Goal: Task Accomplishment & Management: Complete application form

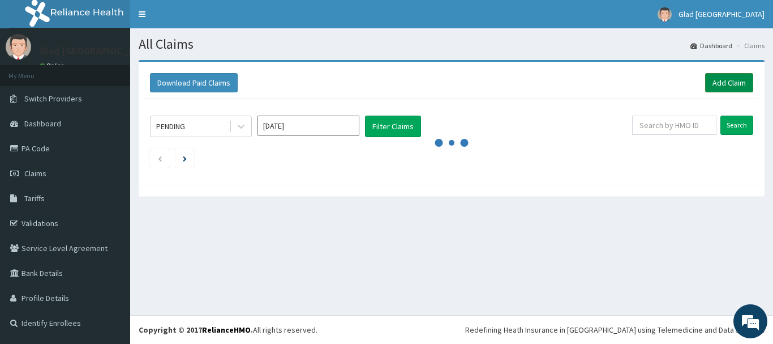
click at [730, 80] on link "Add Claim" at bounding box center [729, 82] width 48 height 19
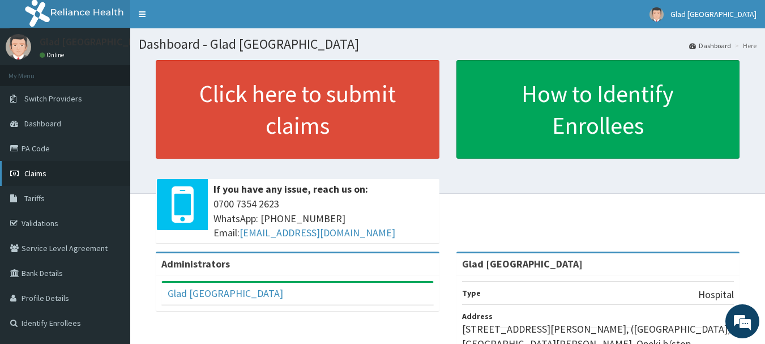
click at [39, 171] on span "Claims" at bounding box center [35, 173] width 22 height 10
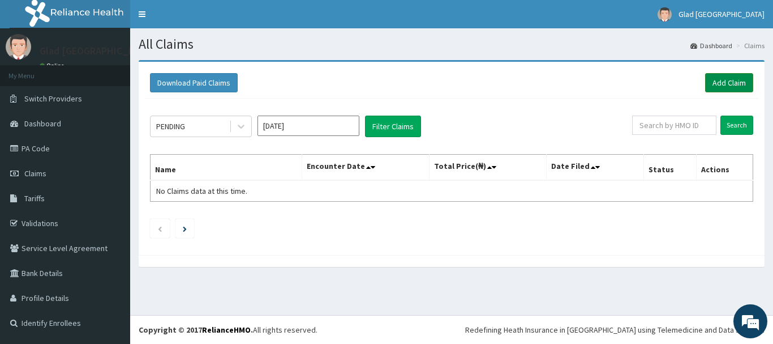
click at [734, 83] on link "Add Claim" at bounding box center [729, 82] width 48 height 19
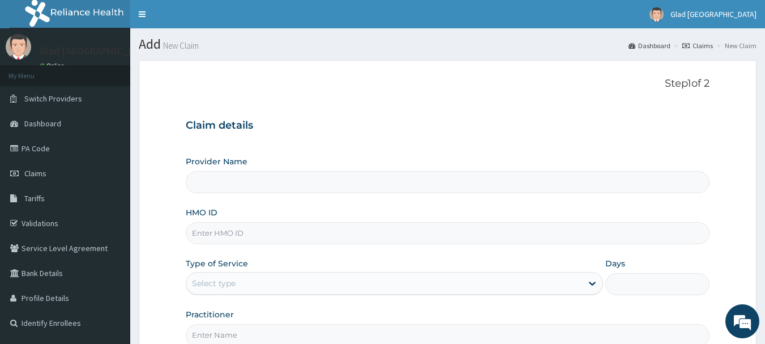
click at [247, 239] on input "HMO ID" at bounding box center [448, 233] width 524 height 22
paste input "RMH/10227/A"
type input "RMH/10227/A"
click at [247, 239] on input "RMH/10227/A" at bounding box center [448, 233] width 524 height 22
type input "Glad [GEOGRAPHIC_DATA]"
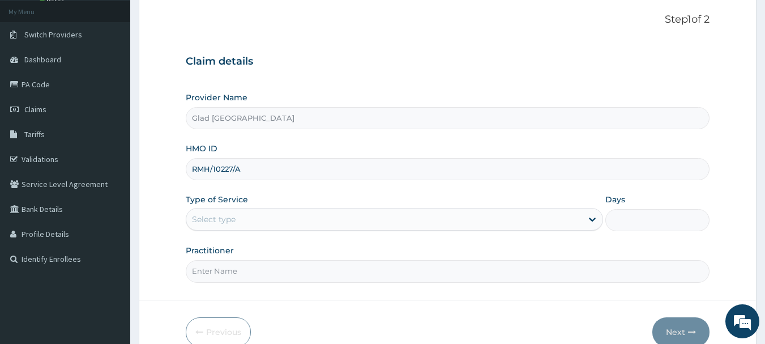
scroll to position [76, 0]
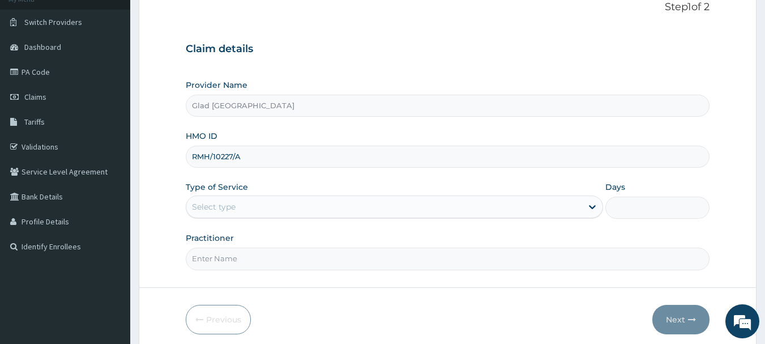
type input "RMH/10227/A"
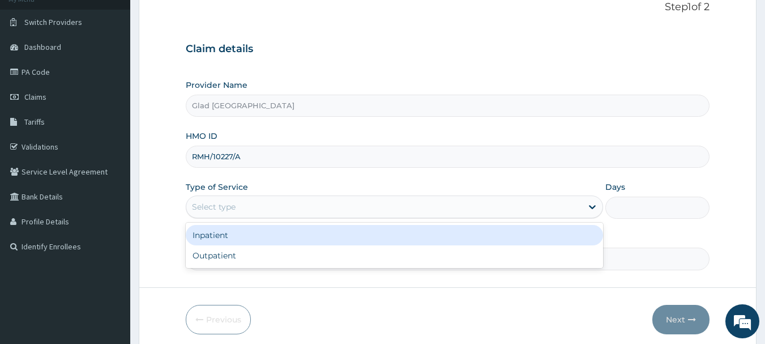
click at [226, 206] on div "Select type" at bounding box center [214, 206] width 44 height 11
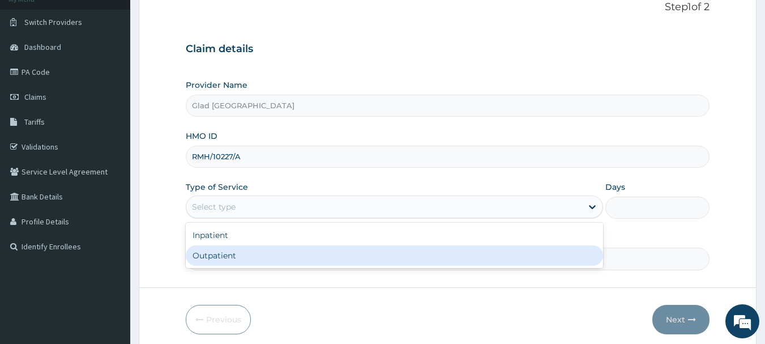
click at [226, 256] on div "Outpatient" at bounding box center [394, 255] width 417 height 20
type input "1"
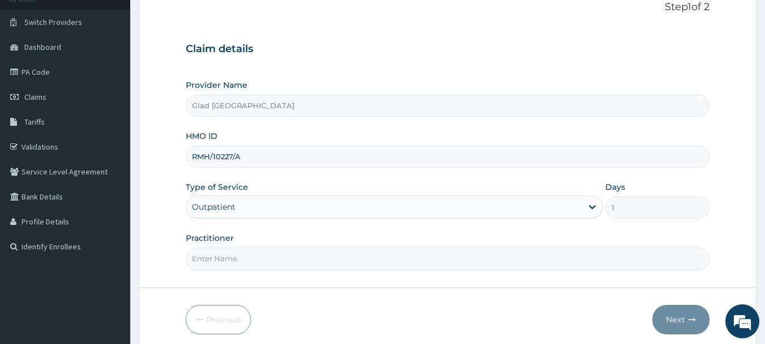
scroll to position [122, 0]
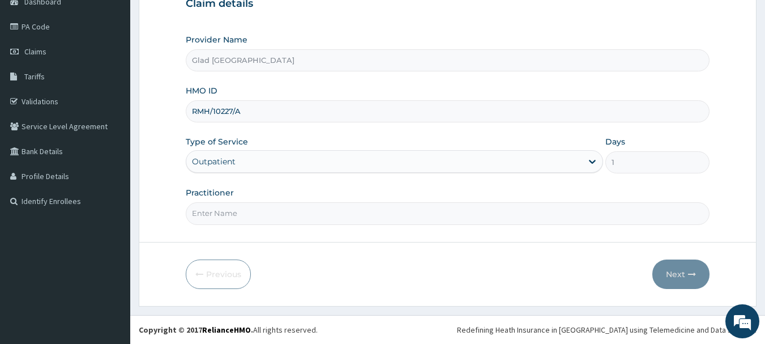
click at [220, 216] on input "Practitioner" at bounding box center [448, 213] width 524 height 22
type input "DR DAUDU"
click at [674, 271] on button "Next" at bounding box center [680, 273] width 57 height 29
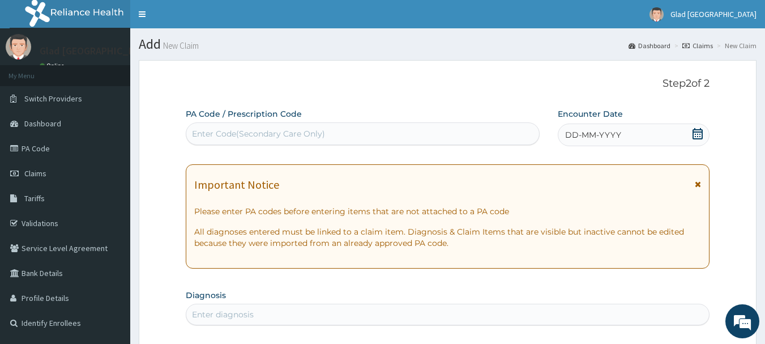
click at [689, 137] on div "DD-MM-YYYY" at bounding box center [634, 134] width 152 height 23
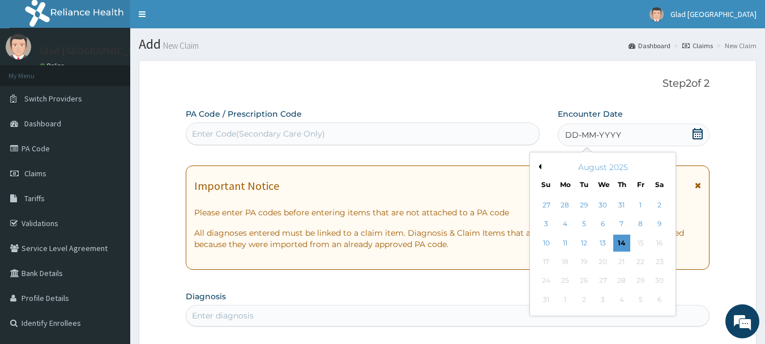
click at [541, 166] on div "August 2025" at bounding box center [602, 166] width 136 height 11
click at [539, 169] on div "August 2025" at bounding box center [602, 166] width 136 height 11
click at [538, 168] on button "Previous Month" at bounding box center [538, 167] width 6 height 6
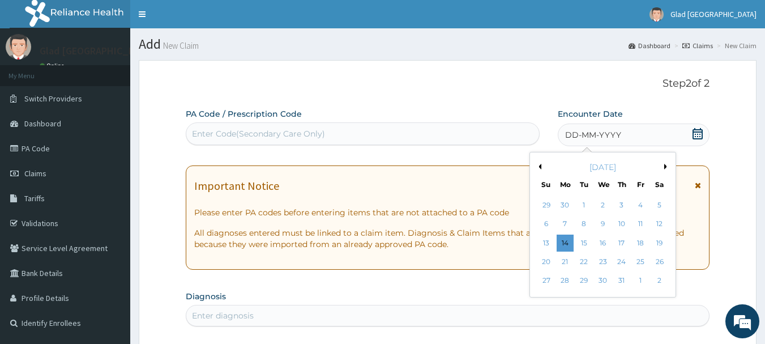
click at [538, 168] on button "Previous Month" at bounding box center [538, 167] width 6 height 6
click at [550, 260] on div "20" at bounding box center [546, 261] width 17 height 17
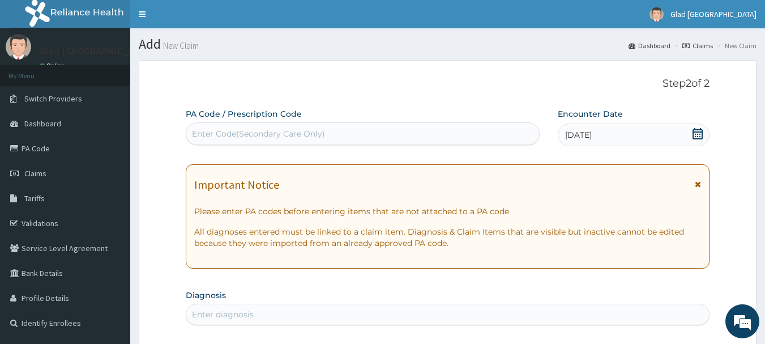
click at [428, 136] on div "Enter Code(Secondary Care Only)" at bounding box center [362, 134] width 353 height 18
type input "S"
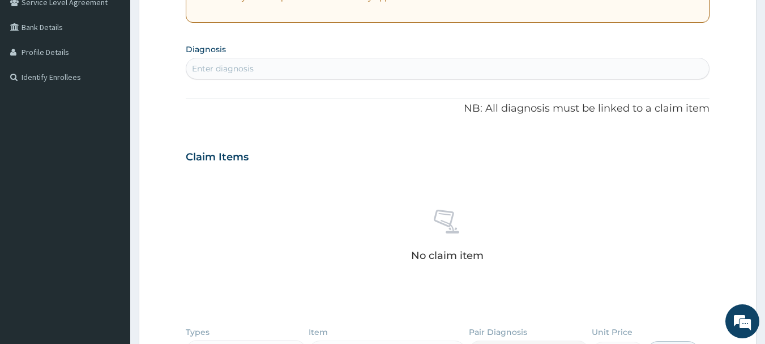
scroll to position [246, 0]
click at [260, 70] on div "Enter diagnosis" at bounding box center [447, 68] width 523 height 18
type input "SCABIES"
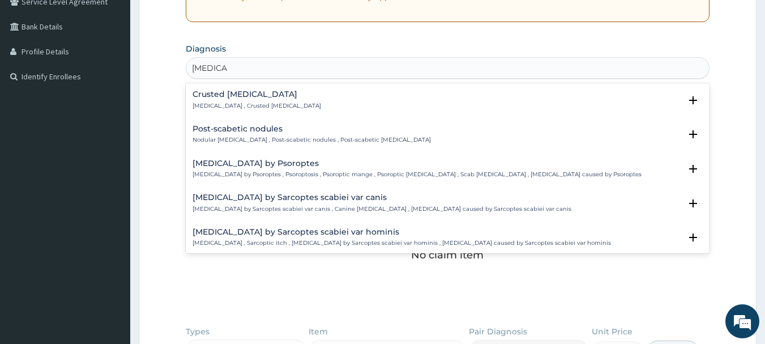
scroll to position [6, 0]
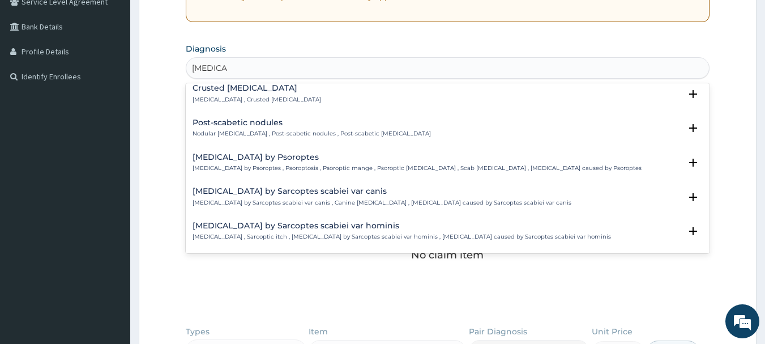
click at [262, 93] on div "Crusted scabies Norwegian scabies , Crusted scabies" at bounding box center [256, 94] width 128 height 20
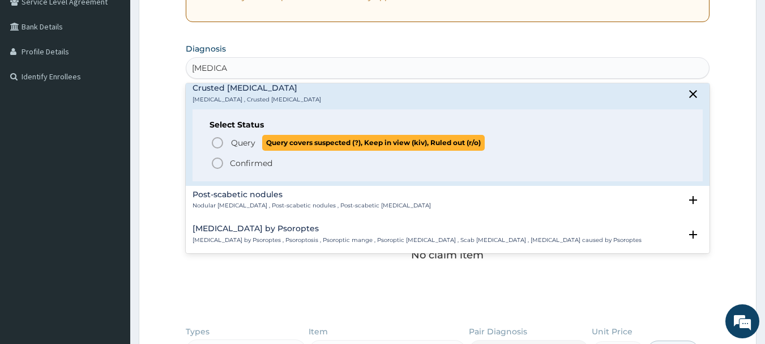
click at [231, 147] on span "Query" at bounding box center [243, 142] width 24 height 11
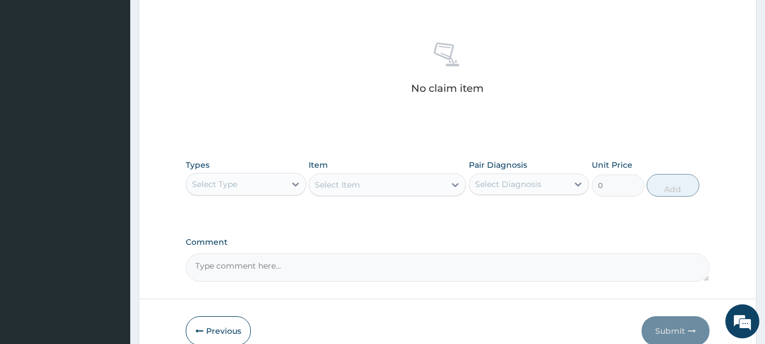
scroll to position [417, 0]
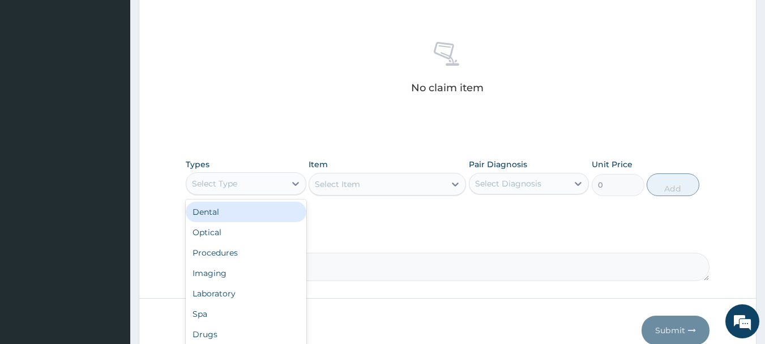
click at [238, 188] on div "Select Type" at bounding box center [235, 183] width 99 height 18
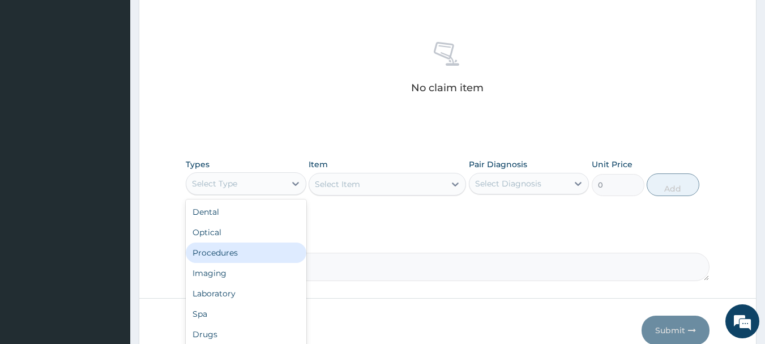
click at [242, 253] on div "Procedures" at bounding box center [246, 252] width 121 height 20
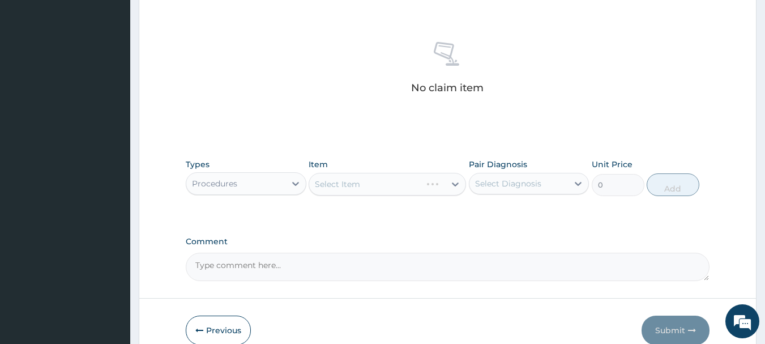
click at [327, 186] on div "Select Item" at bounding box center [386, 184] width 157 height 23
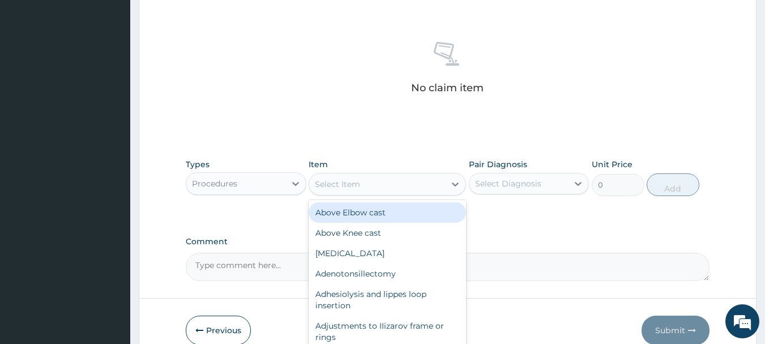
click at [327, 186] on div "Select Item" at bounding box center [337, 183] width 45 height 11
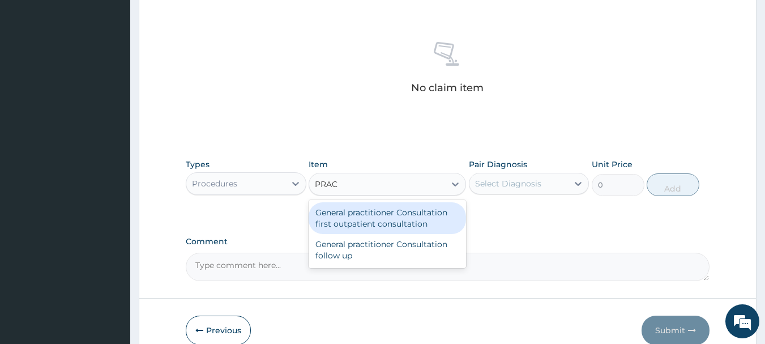
type input "PRACT"
click at [382, 217] on div "General practitioner Consultation first outpatient consultation" at bounding box center [386, 218] width 157 height 32
type input "3547.5"
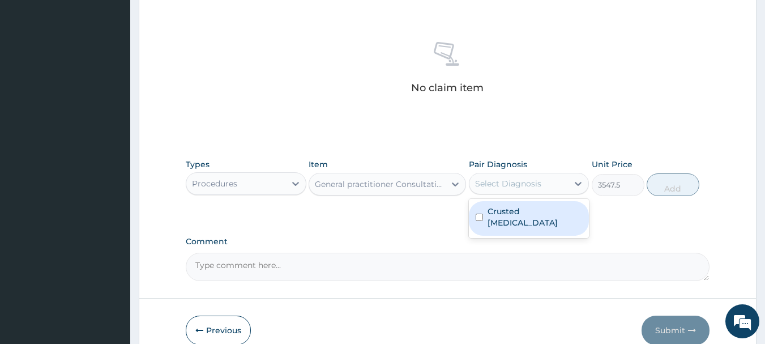
click at [533, 179] on div "Select Diagnosis" at bounding box center [508, 183] width 66 height 11
click at [512, 221] on div "Crusted scabies" at bounding box center [529, 218] width 121 height 35
checkbox input "true"
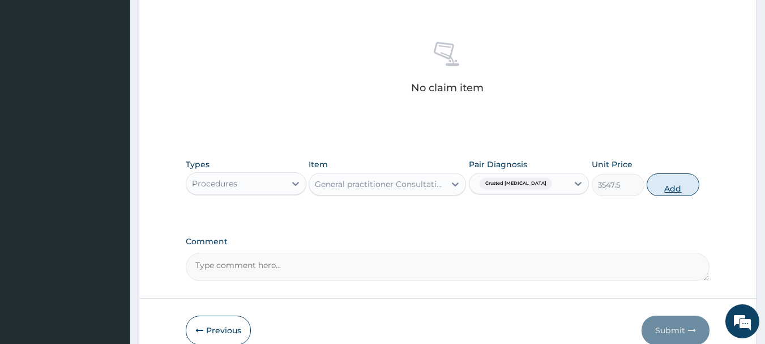
click at [671, 187] on button "Add" at bounding box center [672, 184] width 53 height 23
type input "0"
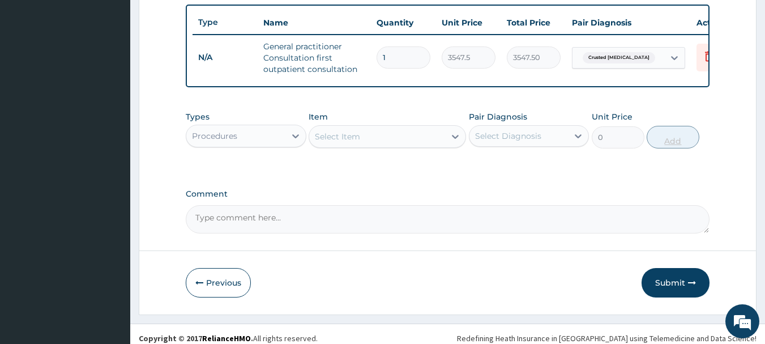
scroll to position [434, 0]
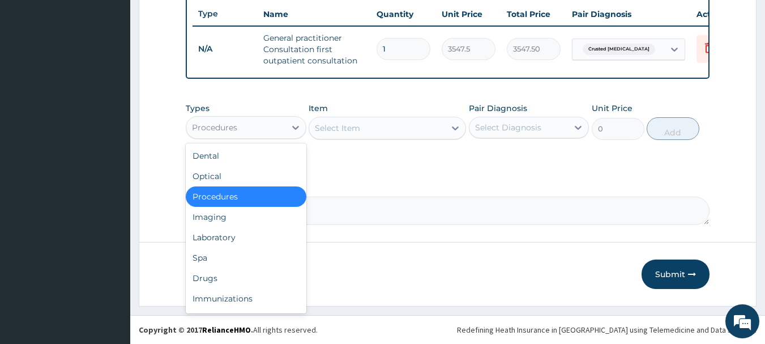
click at [252, 123] on div "Procedures" at bounding box center [235, 127] width 99 height 18
click at [215, 276] on div "Drugs" at bounding box center [246, 278] width 121 height 20
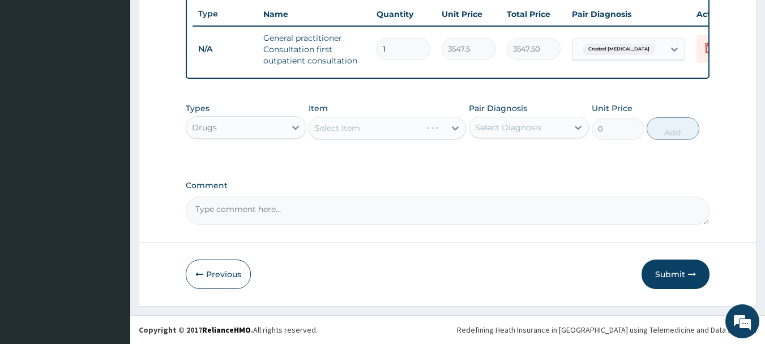
click at [379, 125] on div "Select Item" at bounding box center [386, 128] width 157 height 23
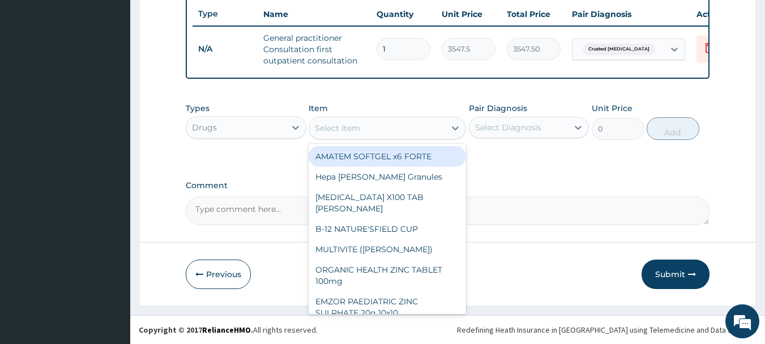
click at [363, 129] on div "Select Item" at bounding box center [377, 128] width 136 height 18
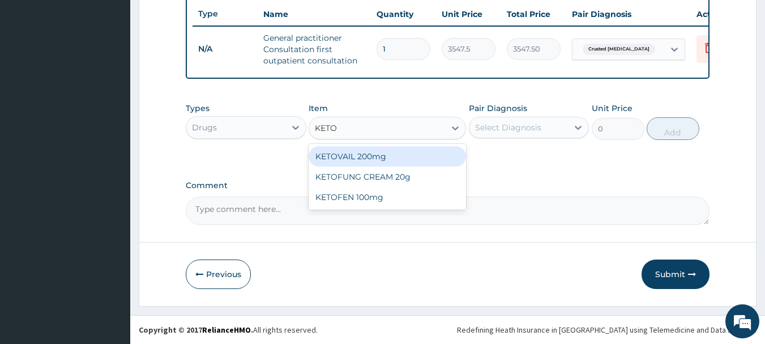
type input "KETO"
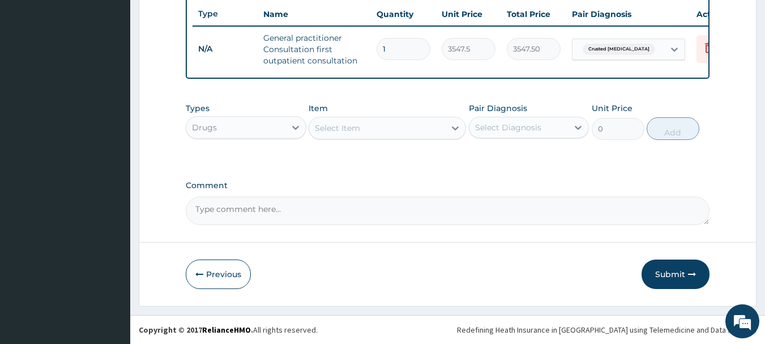
click at [406, 126] on div "Select Item" at bounding box center [377, 128] width 136 height 18
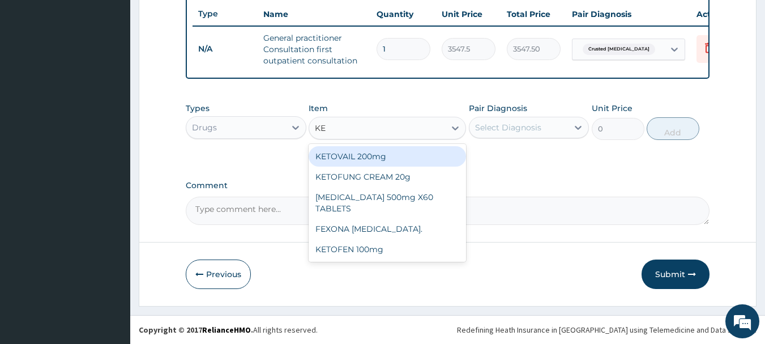
type input "KET"
click at [368, 158] on div "KETOVAIL 200mg" at bounding box center [386, 156] width 157 height 20
type input "354.75"
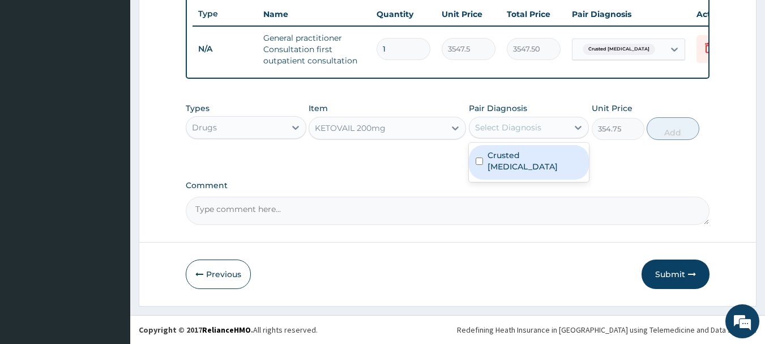
click at [493, 125] on div "Select Diagnosis" at bounding box center [508, 127] width 66 height 11
click at [505, 162] on div "Crusted scabies" at bounding box center [529, 162] width 121 height 35
checkbox input "true"
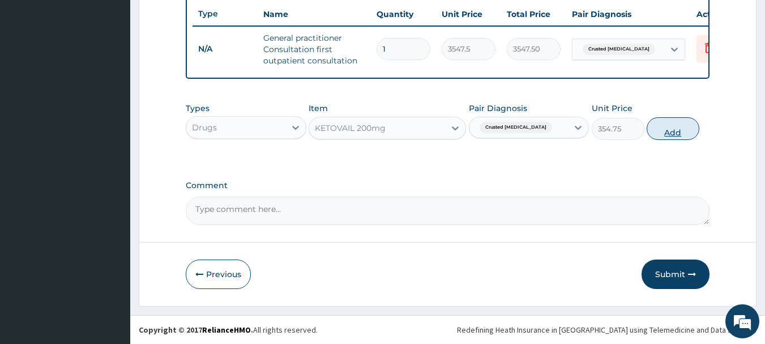
click at [695, 125] on button "Add" at bounding box center [672, 128] width 53 height 23
type input "0"
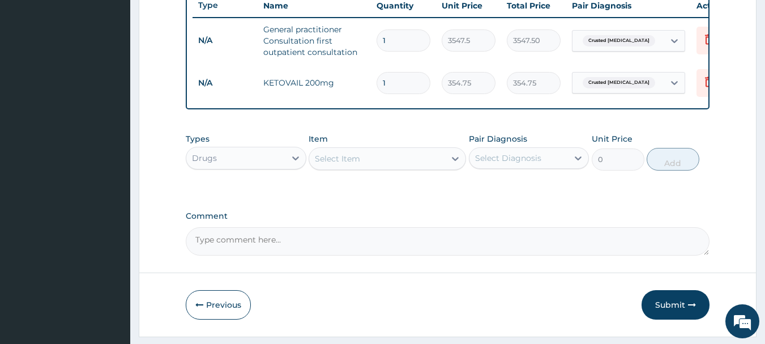
click at [389, 82] on input "1" at bounding box center [403, 83] width 54 height 22
type input "4"
type input "1419.00"
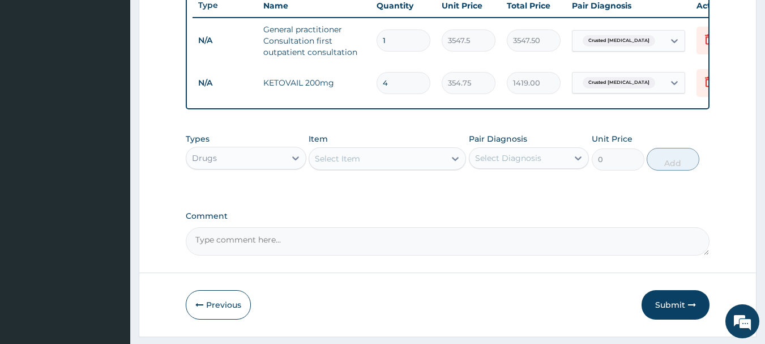
type input "4"
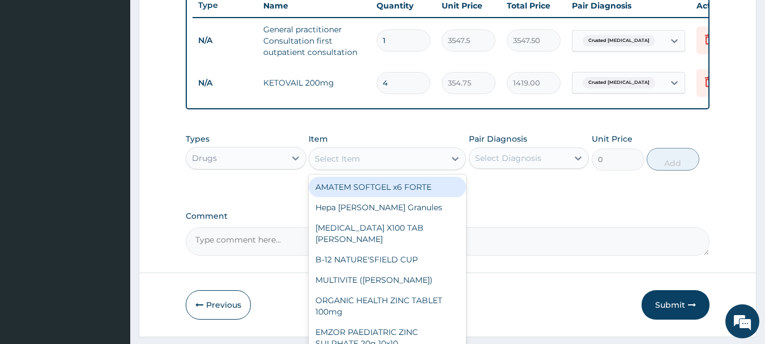
click at [367, 168] on div "Select Item" at bounding box center [377, 158] width 136 height 18
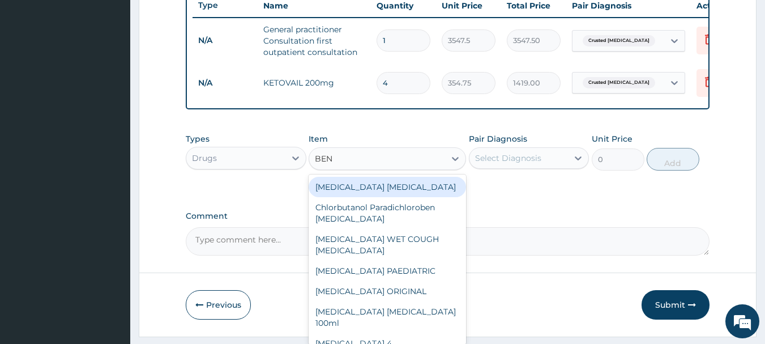
type input "BENZ"
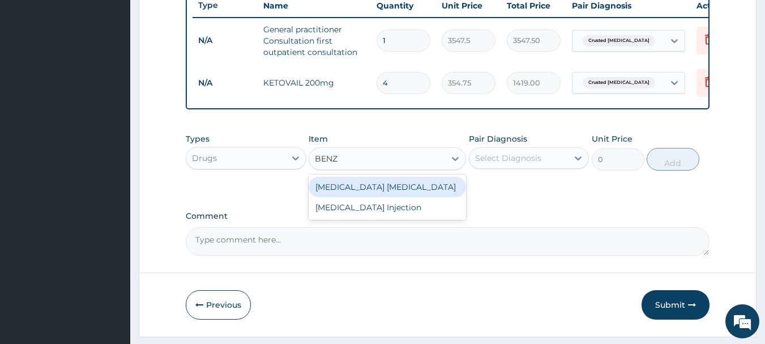
click at [389, 190] on div "OXY 10 BENZOYL PEROXIDE" at bounding box center [386, 187] width 157 height 20
type input "4138.75"
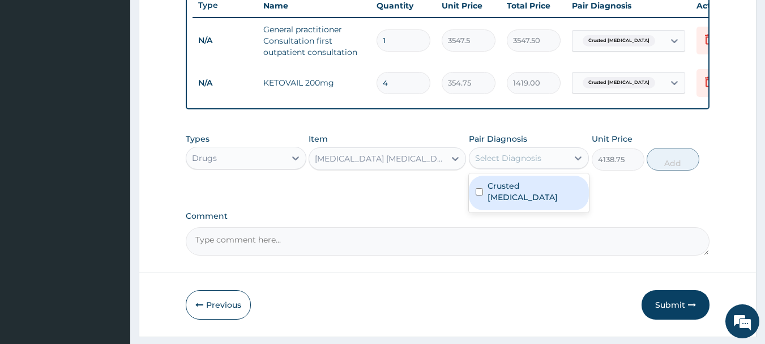
click at [503, 159] on div "Select Diagnosis" at bounding box center [518, 158] width 99 height 18
click at [520, 203] on div "Crusted scabies" at bounding box center [529, 192] width 121 height 35
checkbox input "true"
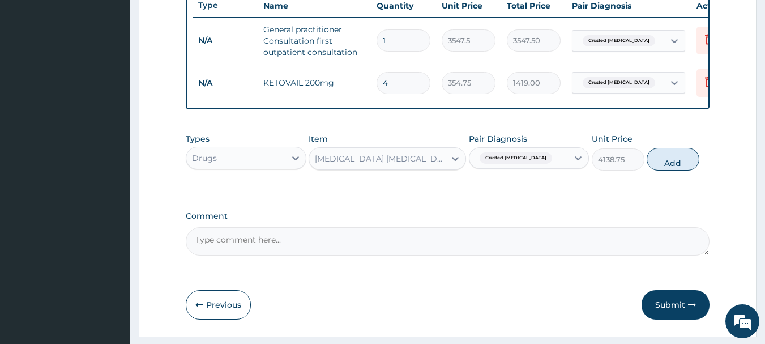
click at [683, 170] on button "Add" at bounding box center [672, 159] width 53 height 23
type input "0"
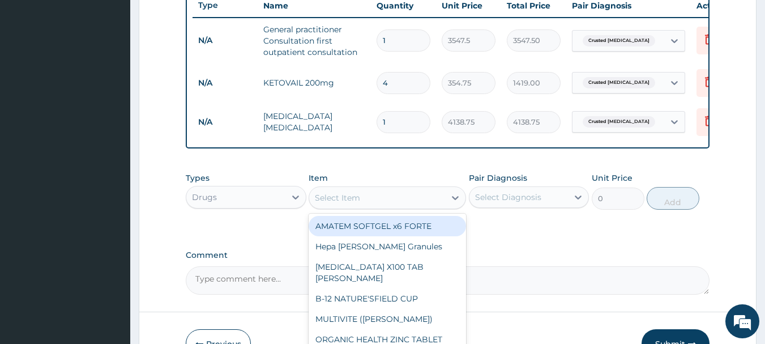
click at [357, 203] on div "Select Item" at bounding box center [337, 197] width 45 height 11
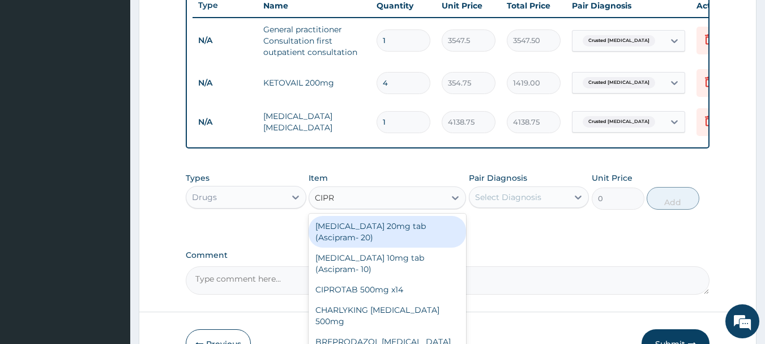
type input "CIPRO"
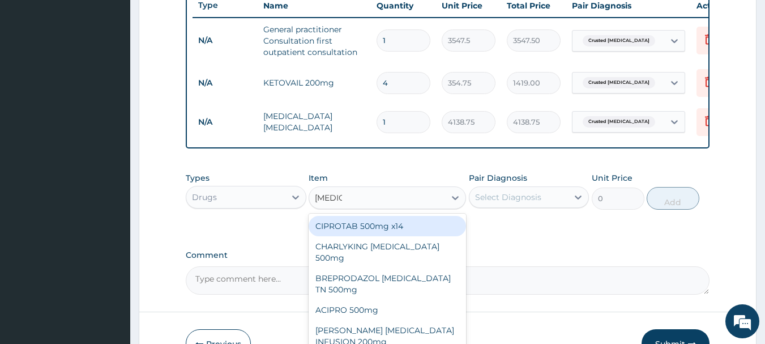
click at [361, 232] on div "CIPROTAB 500mg x14" at bounding box center [386, 226] width 157 height 20
type input "319.275"
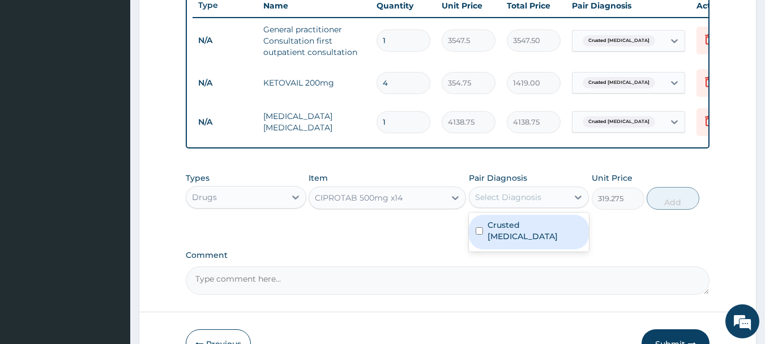
click at [505, 203] on div "Select Diagnosis" at bounding box center [508, 196] width 66 height 11
click at [502, 229] on label "Crusted scabies" at bounding box center [534, 230] width 95 height 23
checkbox input "true"
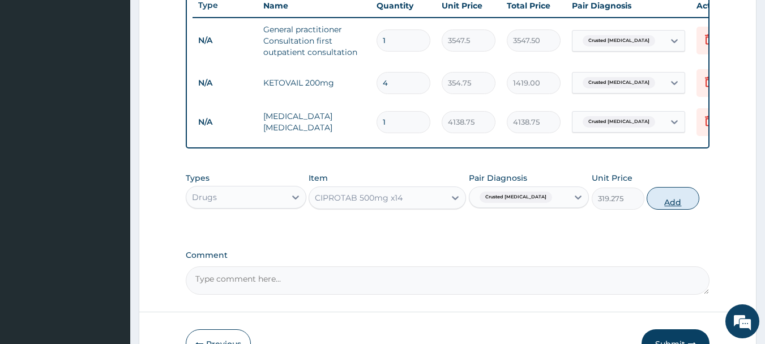
click at [672, 202] on button "Add" at bounding box center [672, 198] width 53 height 23
type input "0"
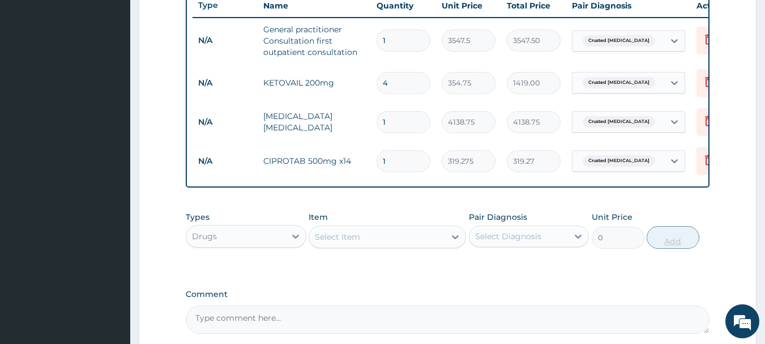
type input "10"
type input "3192.75"
type input "10"
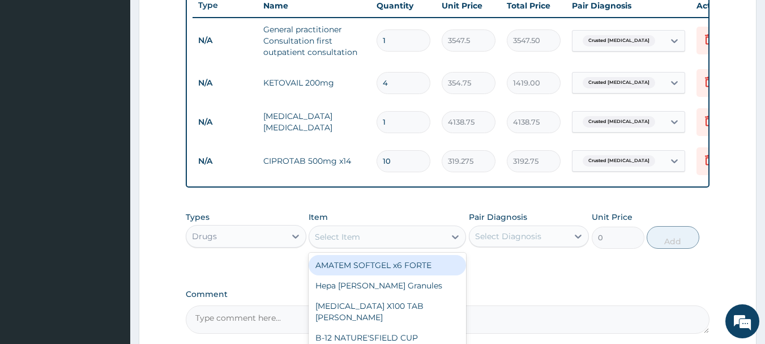
click at [361, 246] on div "Select Item" at bounding box center [377, 237] width 136 height 18
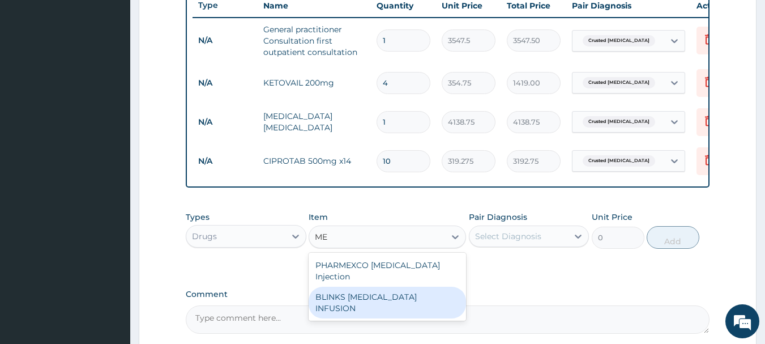
type input "M"
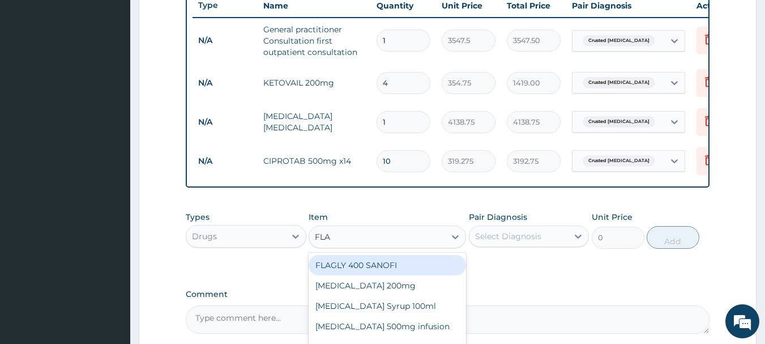
type input "FLAG"
click at [374, 270] on div "FLAGLY 400 SANOFI" at bounding box center [386, 265] width 157 height 20
type input "70.95"
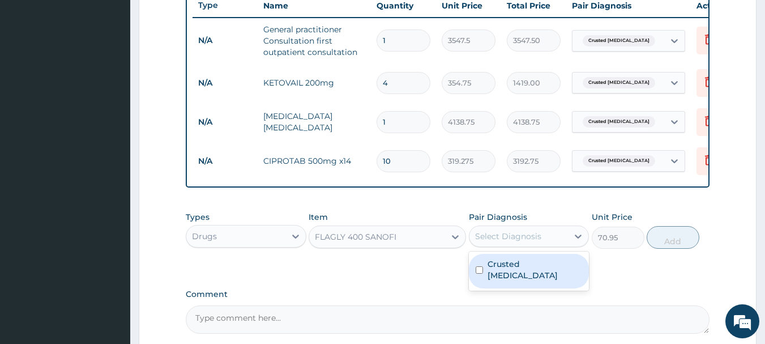
click at [524, 242] on div "Select Diagnosis" at bounding box center [508, 235] width 66 height 11
click at [506, 273] on label "Crusted scabies" at bounding box center [534, 269] width 95 height 23
checkbox input "true"
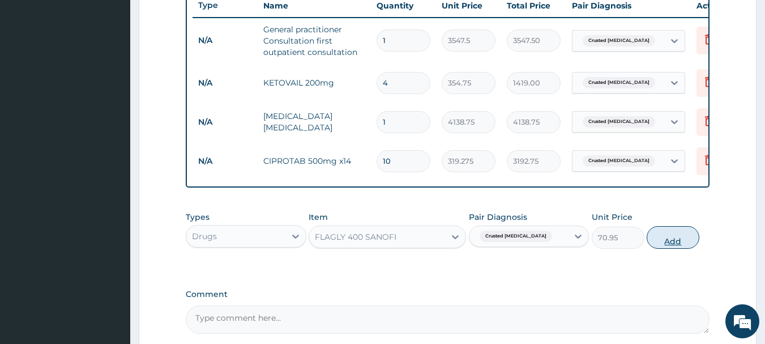
click at [657, 239] on button "Add" at bounding box center [672, 237] width 53 height 23
type input "0"
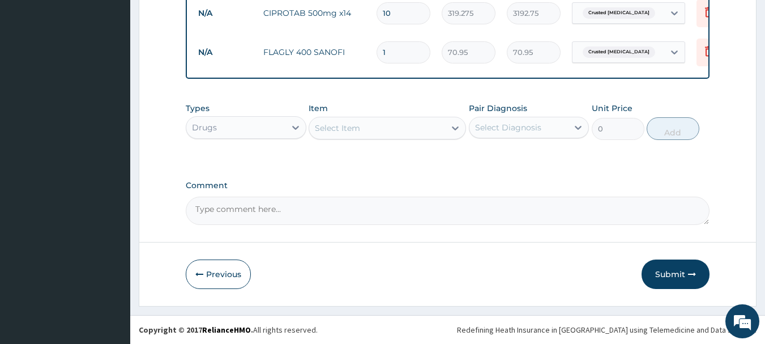
scroll to position [590, 0]
type input "15"
type input "1064.25"
type input "15"
click at [670, 277] on button "Submit" at bounding box center [675, 273] width 68 height 29
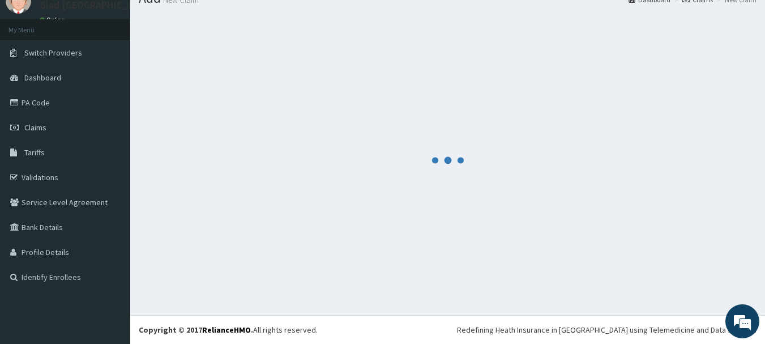
scroll to position [46, 0]
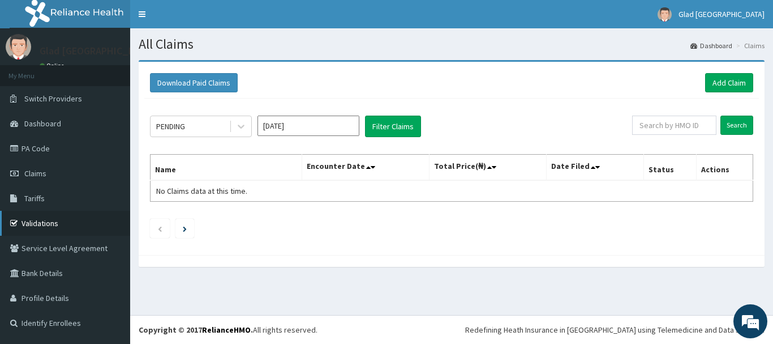
click at [36, 233] on link "Validations" at bounding box center [65, 223] width 130 height 25
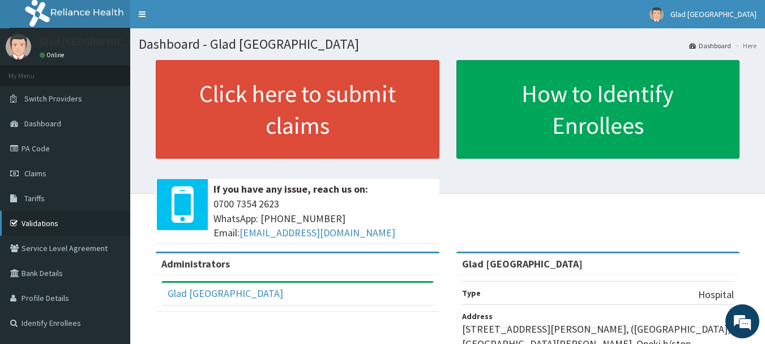
click at [59, 224] on link "Validations" at bounding box center [65, 223] width 130 height 25
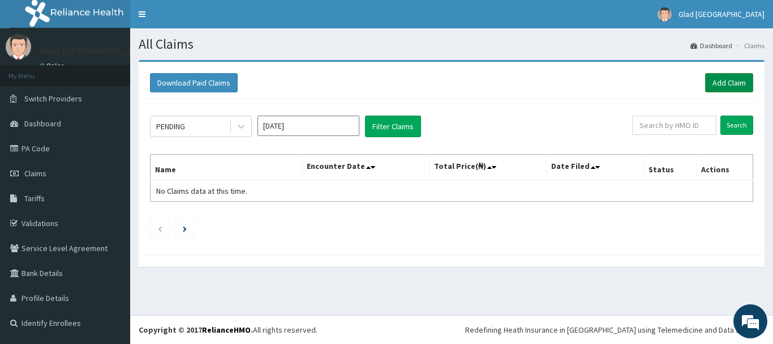
click at [728, 76] on link "Add Claim" at bounding box center [729, 82] width 48 height 19
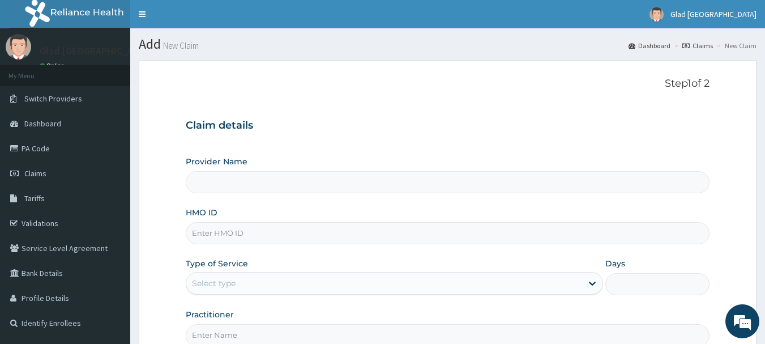
click at [271, 187] on input "Provider Name" at bounding box center [448, 182] width 524 height 22
type input "Glad [GEOGRAPHIC_DATA]"
click at [226, 233] on input "HMO ID" at bounding box center [448, 233] width 524 height 22
paste input "REL/10803/A"
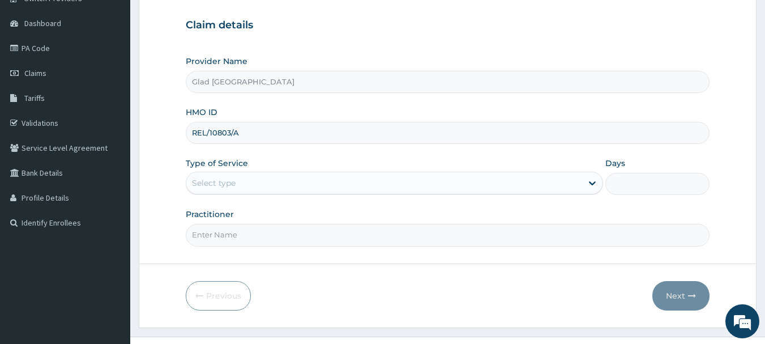
scroll to position [122, 0]
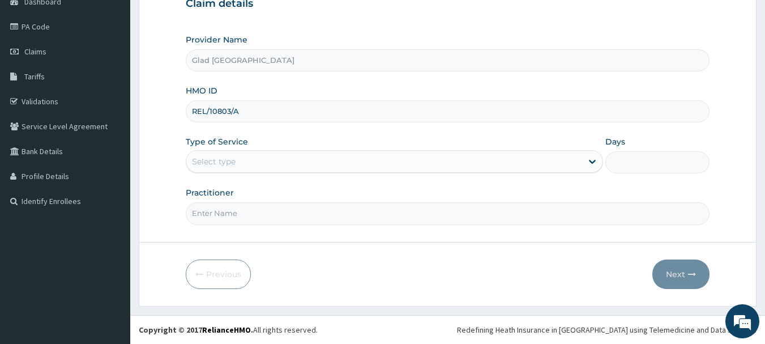
type input "REL/10803/A"
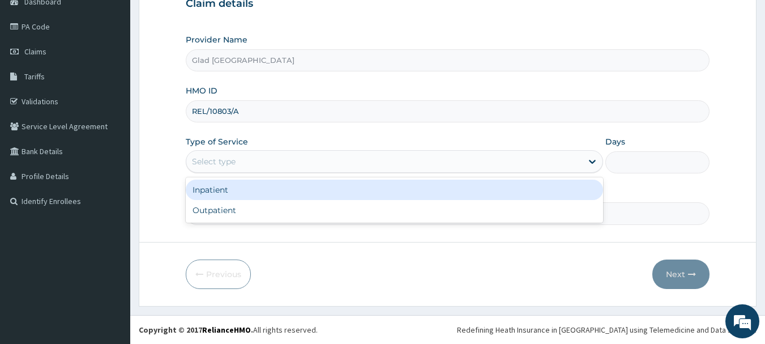
click at [227, 156] on div "Select type" at bounding box center [214, 161] width 44 height 11
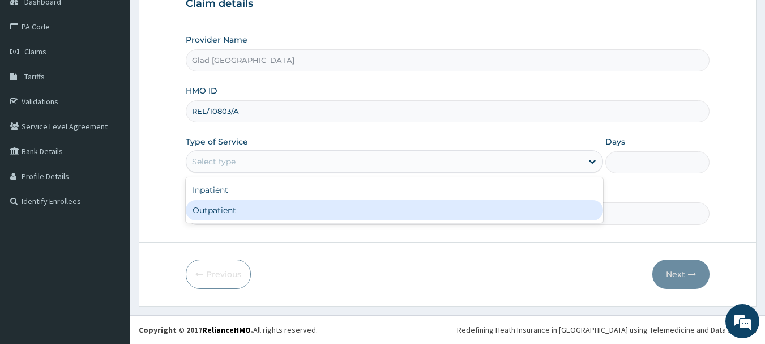
click at [224, 205] on div "Outpatient" at bounding box center [394, 210] width 417 height 20
type input "1"
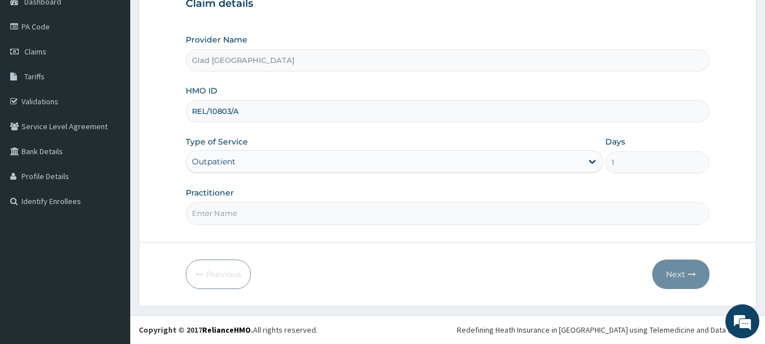
click at [234, 212] on input "Practitioner" at bounding box center [448, 213] width 524 height 22
type input "DR DAUDU"
click at [689, 275] on icon "button" at bounding box center [692, 274] width 8 height 8
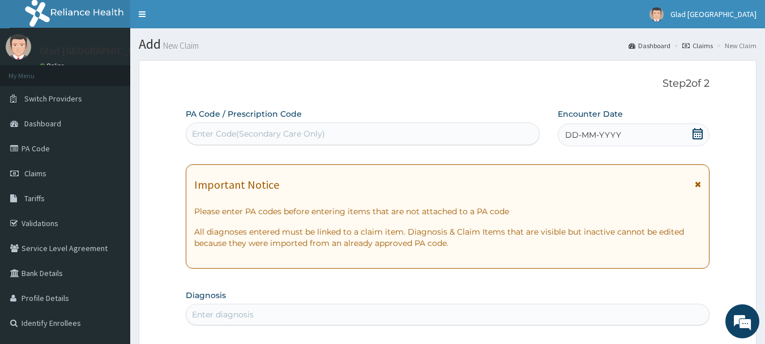
click at [700, 134] on icon at bounding box center [697, 133] width 10 height 11
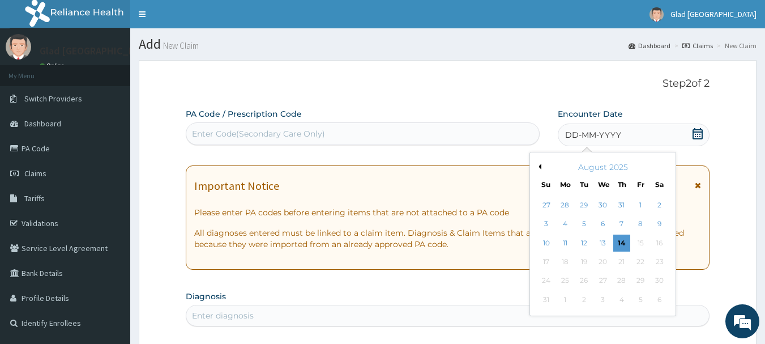
click at [536, 165] on button "Previous Month" at bounding box center [538, 167] width 6 height 6
click at [543, 259] on div "20" at bounding box center [546, 261] width 17 height 17
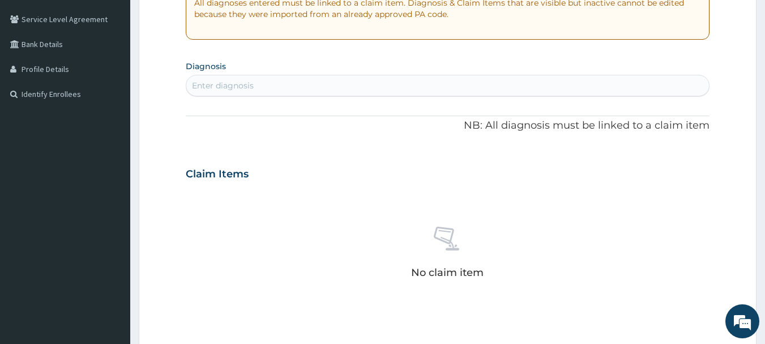
scroll to position [229, 0]
click at [311, 91] on div "Enter diagnosis" at bounding box center [447, 85] width 523 height 18
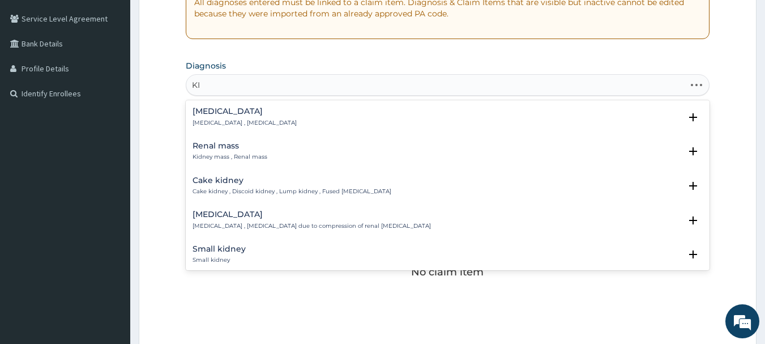
type input "K"
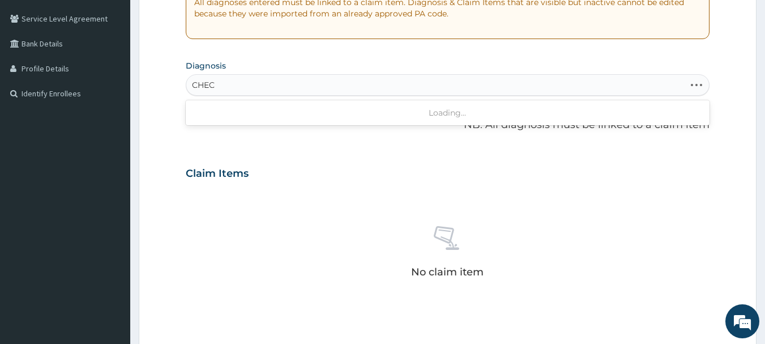
type input "CHECK"
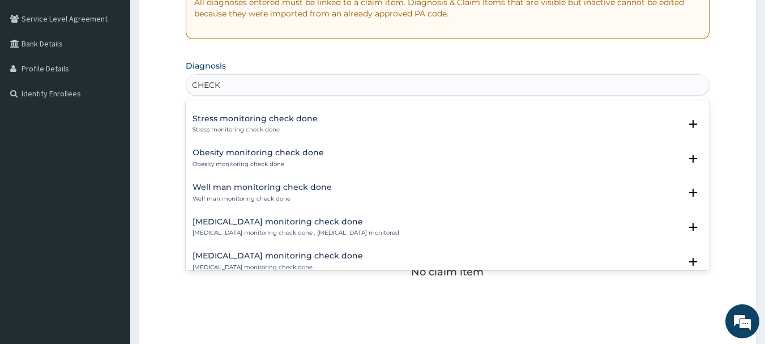
scroll to position [885, 0]
click at [258, 164] on p "Obesity monitoring check done" at bounding box center [257, 165] width 131 height 8
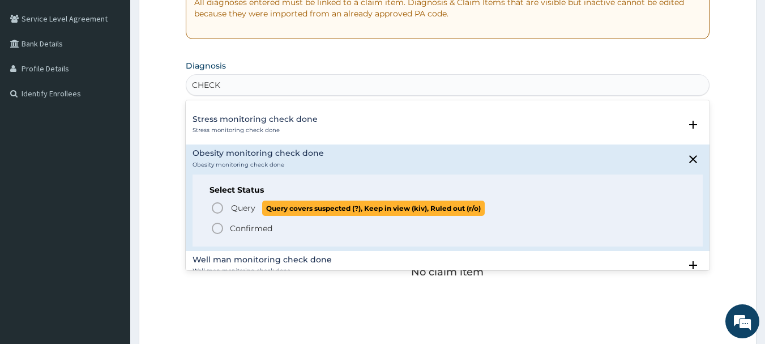
click at [255, 200] on p "Query Query covers suspected (?), Keep in view (kiv), Ruled out (r/o)" at bounding box center [357, 207] width 255 height 15
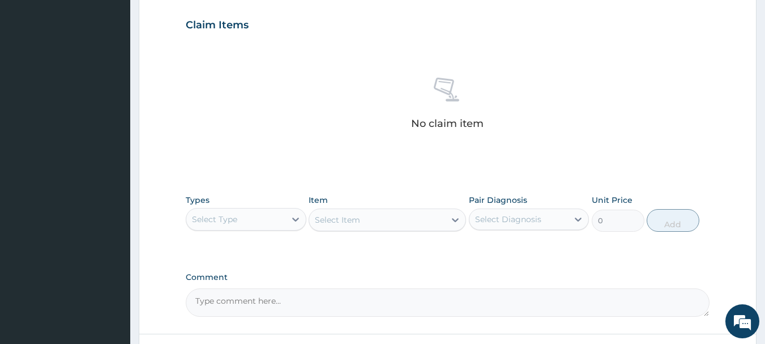
scroll to position [382, 0]
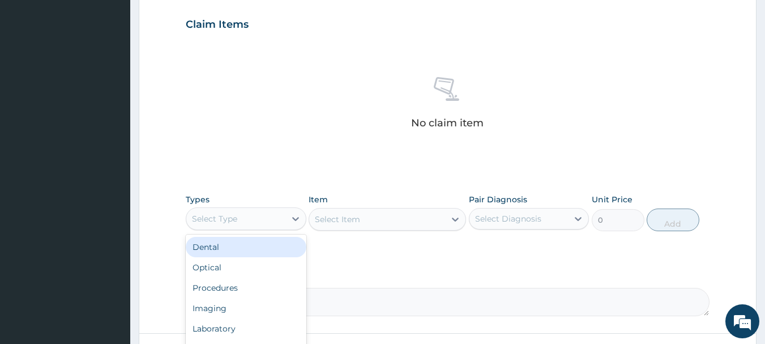
click at [269, 222] on div "Select Type" at bounding box center [235, 218] width 99 height 18
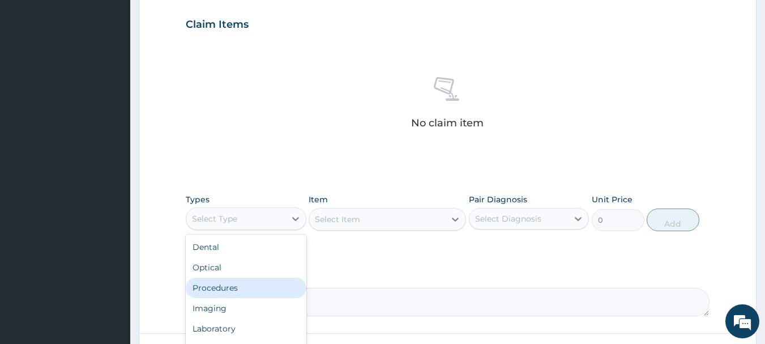
click at [248, 284] on div "Procedures" at bounding box center [246, 287] width 121 height 20
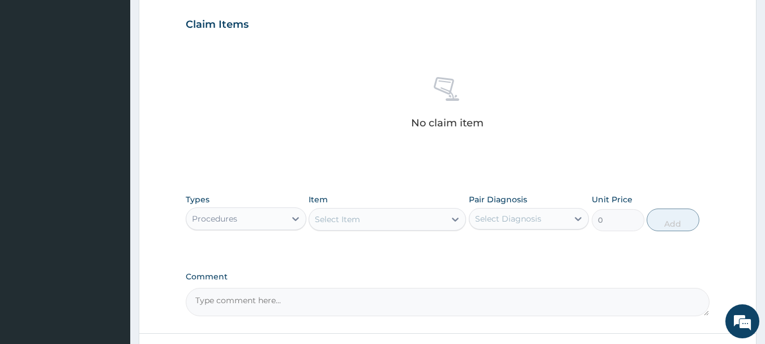
click at [361, 222] on div "Select Item" at bounding box center [377, 219] width 136 height 18
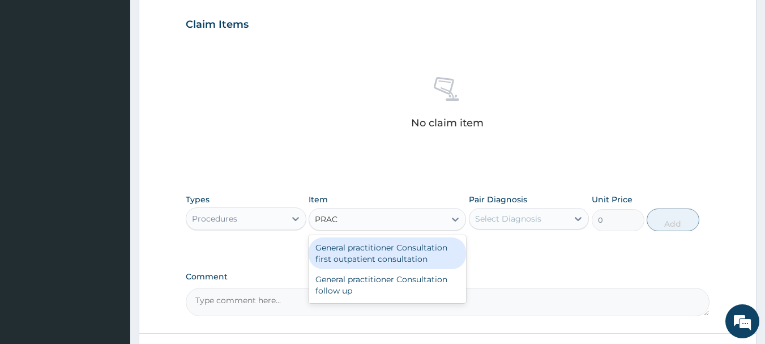
type input "PRACT"
click at [370, 258] on div "General practitioner Consultation first outpatient consultation" at bounding box center [386, 253] width 157 height 32
type input "3547.5"
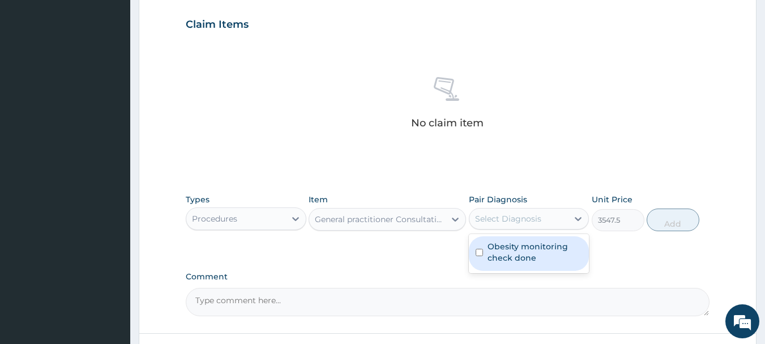
click at [525, 216] on div "Select Diagnosis" at bounding box center [508, 218] width 66 height 11
click at [513, 244] on label "Obesity monitoring check done" at bounding box center [534, 252] width 95 height 23
checkbox input "true"
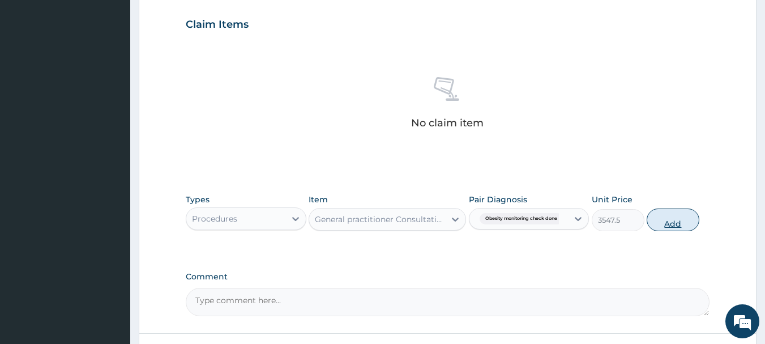
click at [663, 216] on button "Add" at bounding box center [672, 219] width 53 height 23
type input "0"
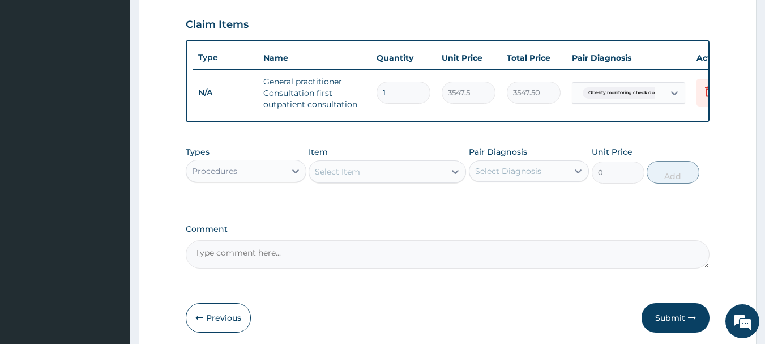
scroll to position [434, 0]
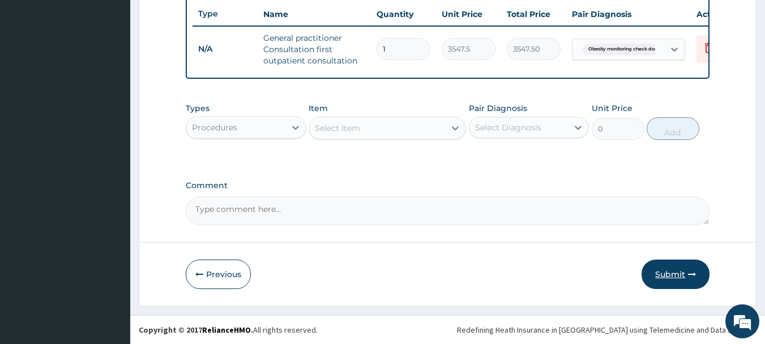
click at [670, 280] on button "Submit" at bounding box center [675, 273] width 68 height 29
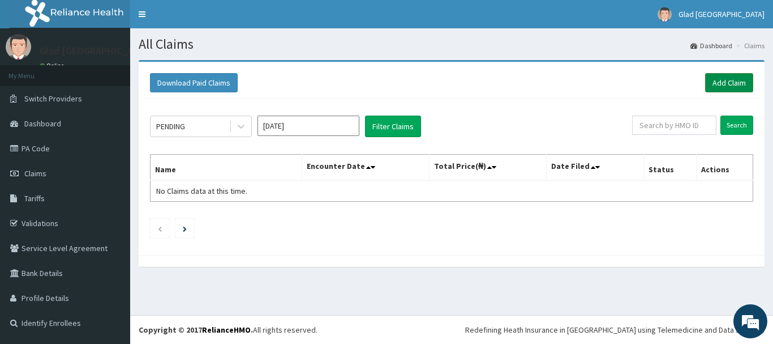
click at [726, 73] on link "Add Claim" at bounding box center [729, 82] width 48 height 19
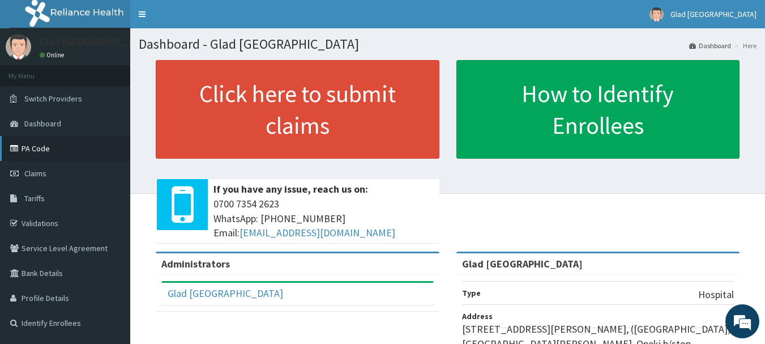
click at [34, 143] on link "PA Code" at bounding box center [65, 148] width 130 height 25
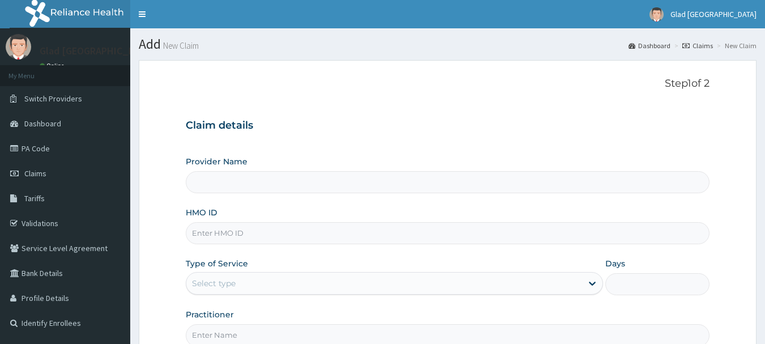
click at [387, 235] on input "HMO ID" at bounding box center [448, 233] width 524 height 22
paste input "GMT/10165/B"
type input "GMT/10165/B"
type input "Glad [GEOGRAPHIC_DATA]"
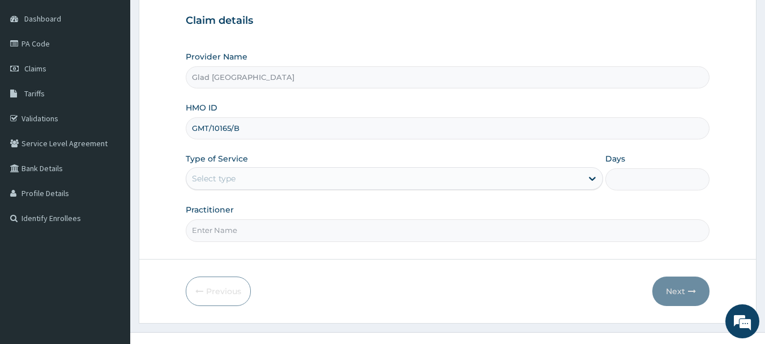
scroll to position [122, 0]
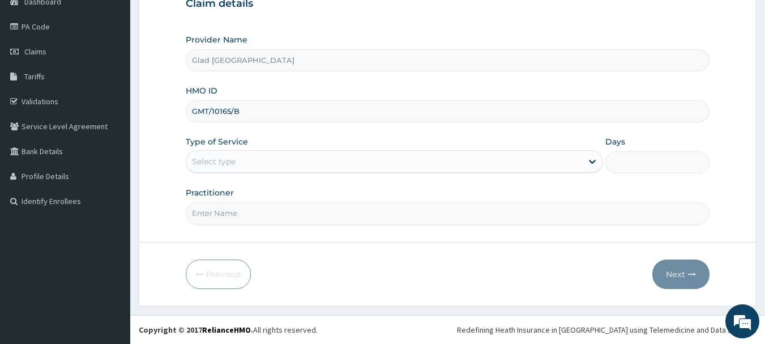
type input "GMT/10165/B"
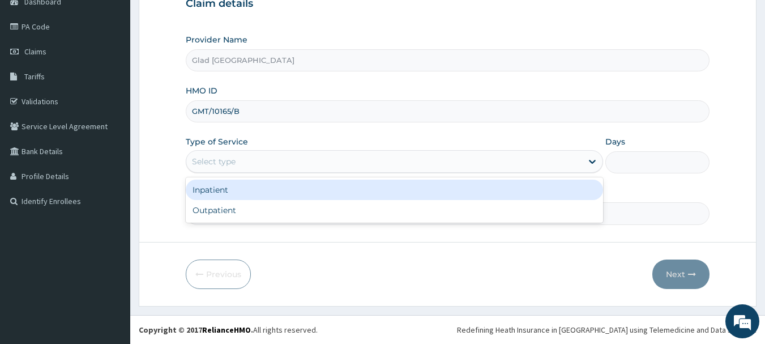
click at [233, 160] on div "Select type" at bounding box center [214, 161] width 44 height 11
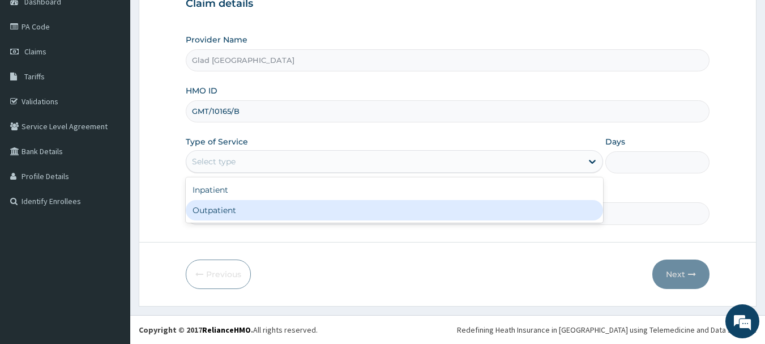
click at [241, 204] on div "Outpatient" at bounding box center [394, 210] width 417 height 20
type input "1"
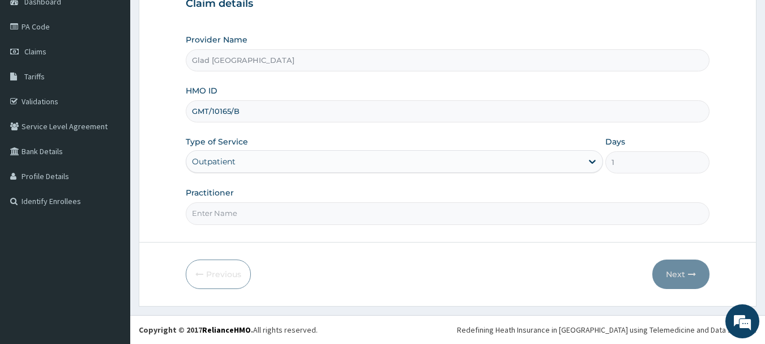
scroll to position [0, 0]
click at [246, 211] on input "Practitioner" at bounding box center [448, 213] width 524 height 22
type input "[PERSON_NAME]"
click at [665, 271] on button "Next" at bounding box center [680, 273] width 57 height 29
